Goal: Communication & Community: Answer question/provide support

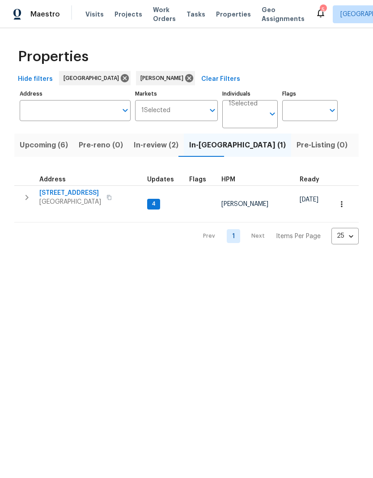
scroll to position [-1, 0]
click at [66, 192] on span "[STREET_ADDRESS]" at bounding box center [70, 193] width 62 height 9
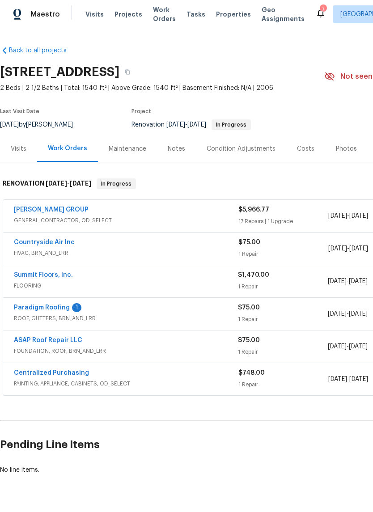
click at [42, 307] on link "Paradigm Roofing" at bounding box center [42, 307] width 56 height 6
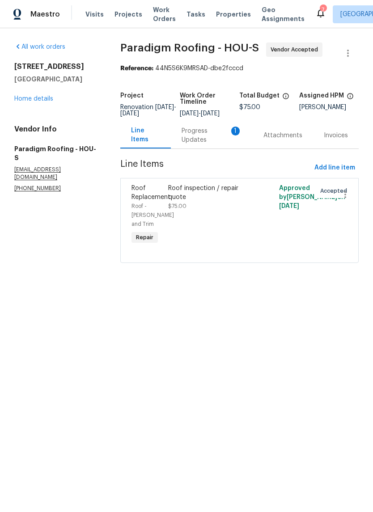
click at [204, 140] on div "Progress Updates 1" at bounding box center [211, 135] width 60 height 18
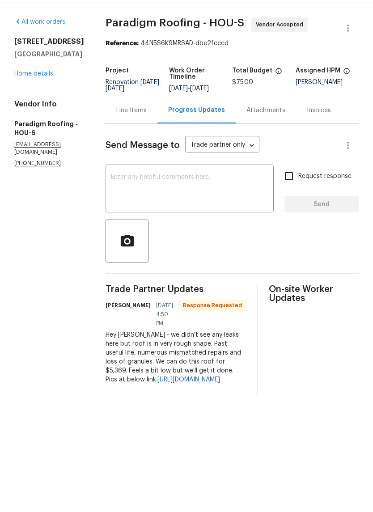
click at [234, 199] on textarea at bounding box center [189, 214] width 157 height 31
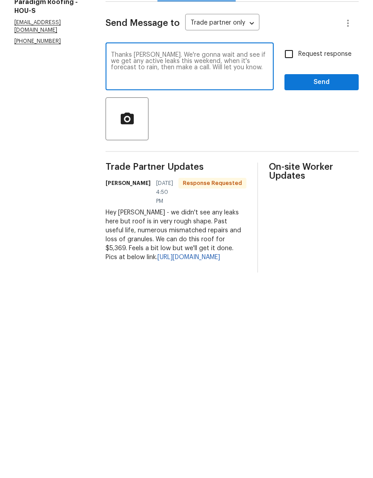
type textarea "Thanks [PERSON_NAME]. We're gonna wait and see if we get any active leaks this …"
click at [326, 224] on span "Send" at bounding box center [321, 229] width 60 height 11
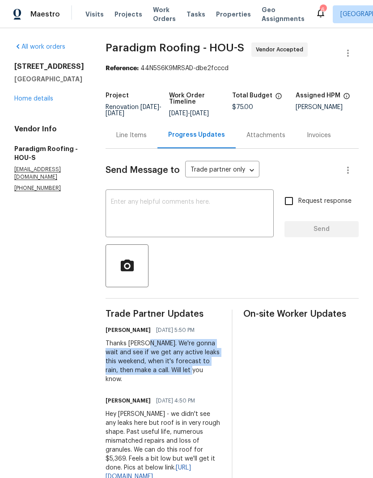
click at [44, 101] on link "Home details" at bounding box center [33, 99] width 39 height 6
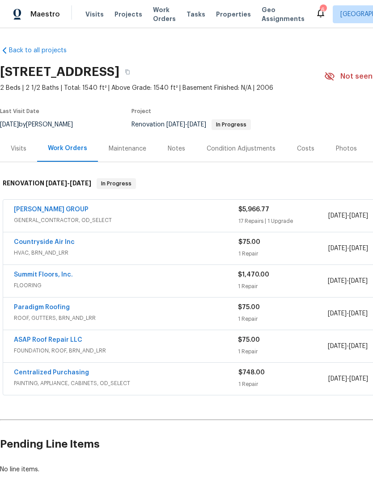
click at [53, 342] on link "ASAP Roof Repair LLC" at bounding box center [48, 340] width 68 height 6
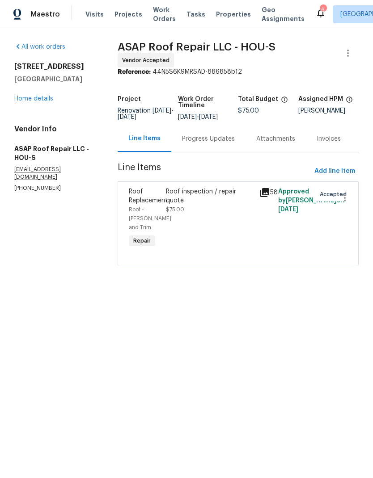
click at [219, 143] on div "Progress Updates" at bounding box center [208, 139] width 53 height 9
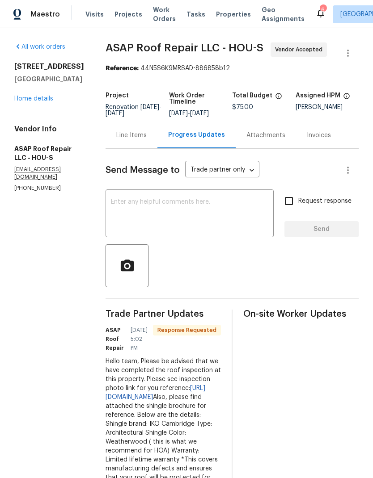
click at [206, 219] on textarea at bounding box center [189, 214] width 157 height 31
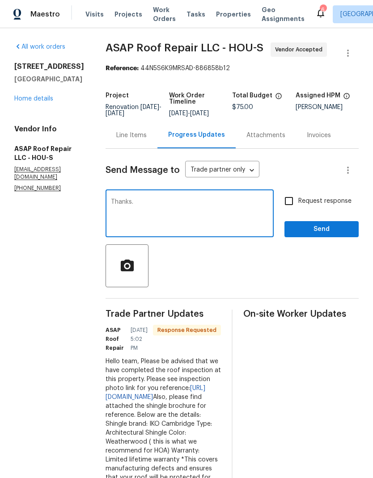
paste textarea "We're gonna wait and see if we get any active leaks this weekend, when it's for…"
type textarea "Thanks. We're gonna wait and see if we get any active leaks this weekend, when …"
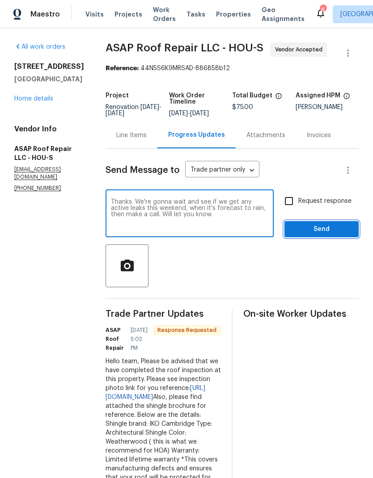
click at [328, 232] on span "Send" at bounding box center [321, 229] width 60 height 11
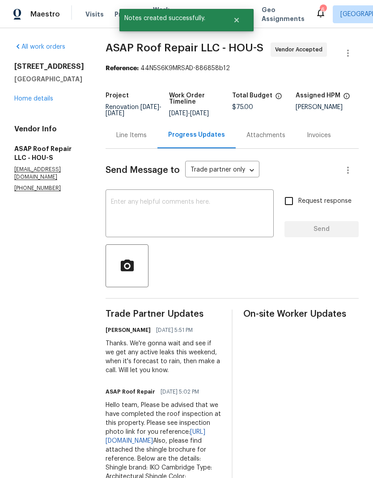
click at [41, 100] on link "Home details" at bounding box center [33, 99] width 39 height 6
